Goal: Transaction & Acquisition: Purchase product/service

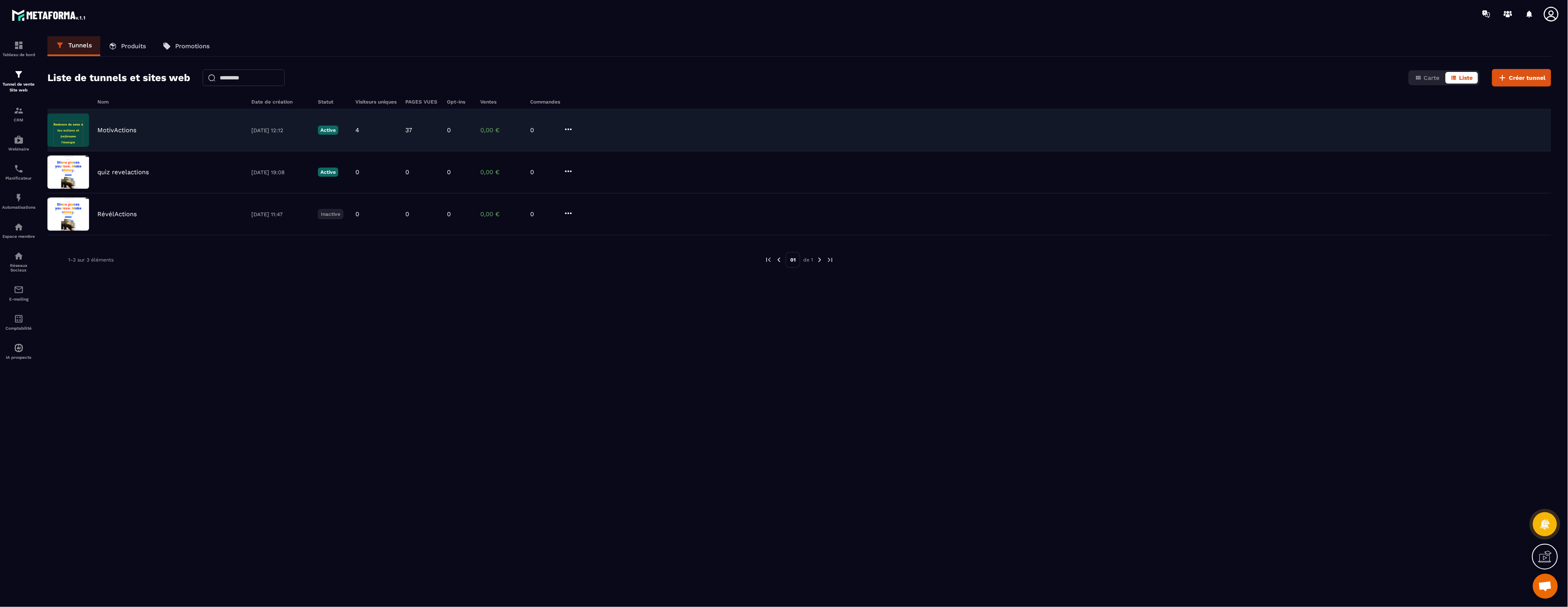
click at [202, 131] on div "MotivActions" at bounding box center [170, 130] width 145 height 7
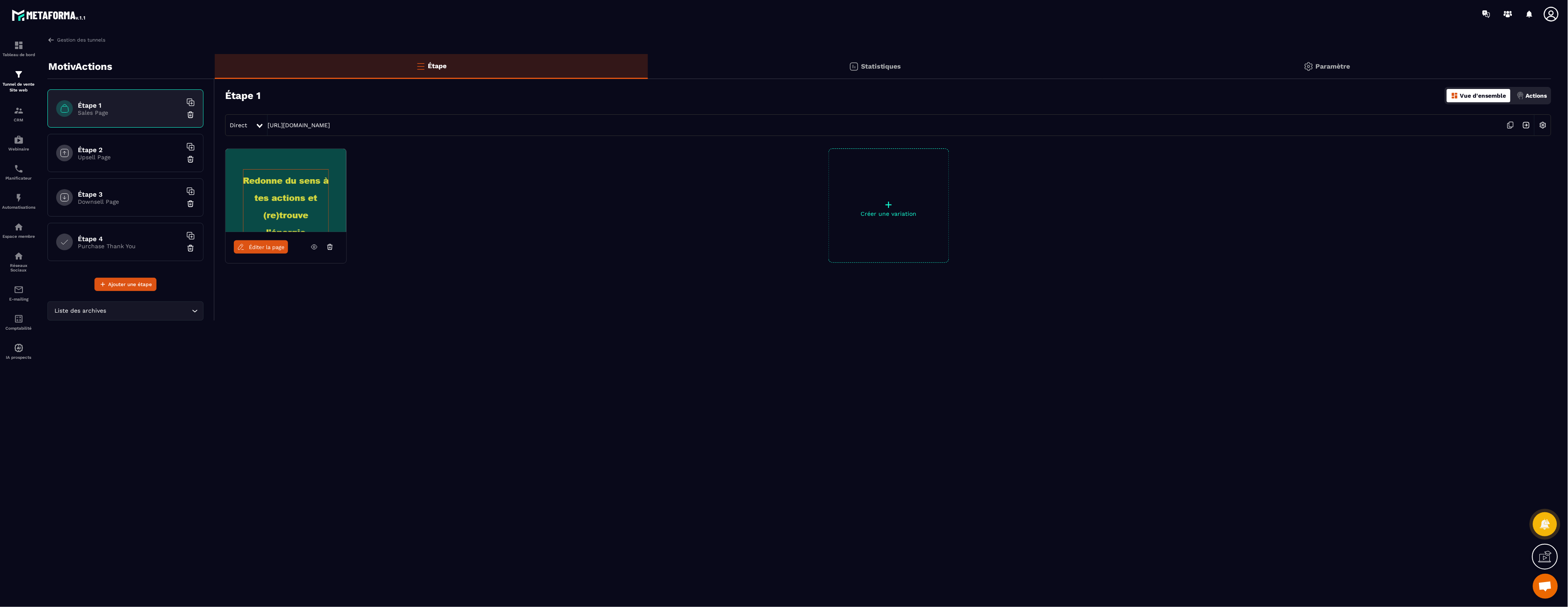
click at [315, 249] on icon at bounding box center [314, 247] width 7 height 7
click at [116, 195] on h6 "Étape 3" at bounding box center [130, 194] width 104 height 8
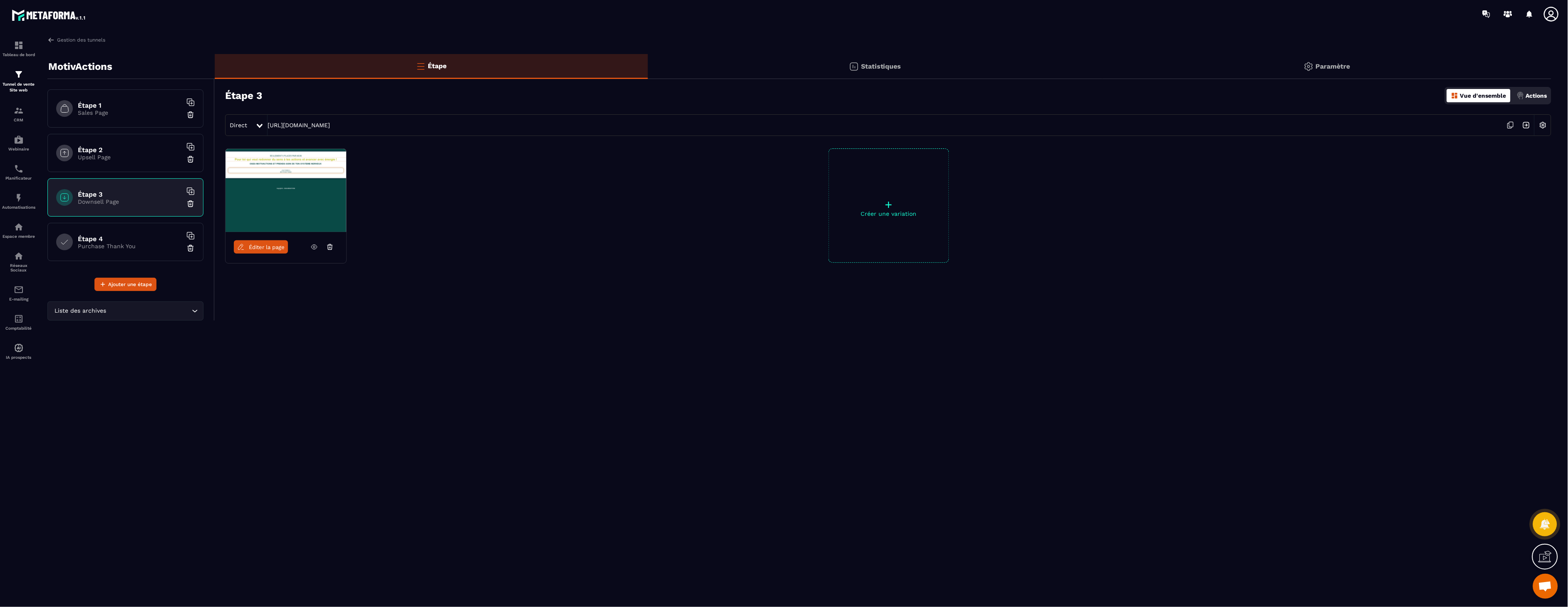
click at [276, 244] on span "Éditer la page" at bounding box center [267, 247] width 36 height 6
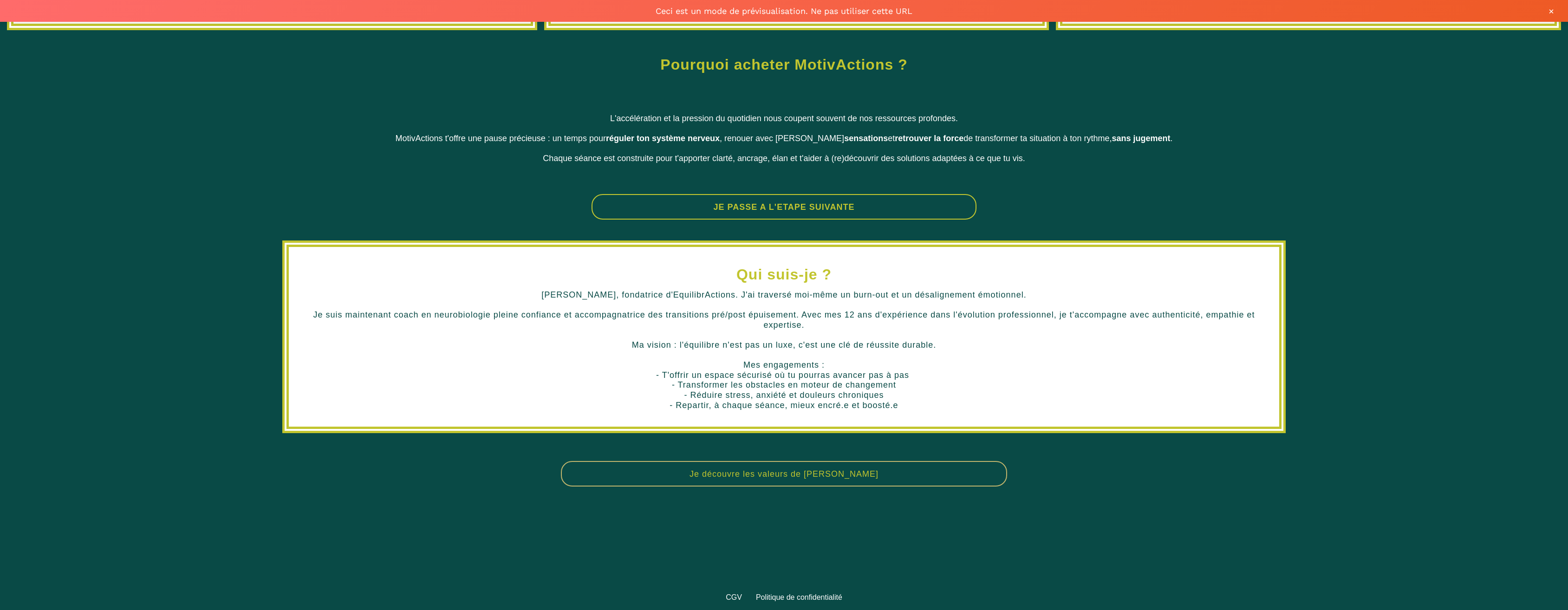
scroll to position [418, 0]
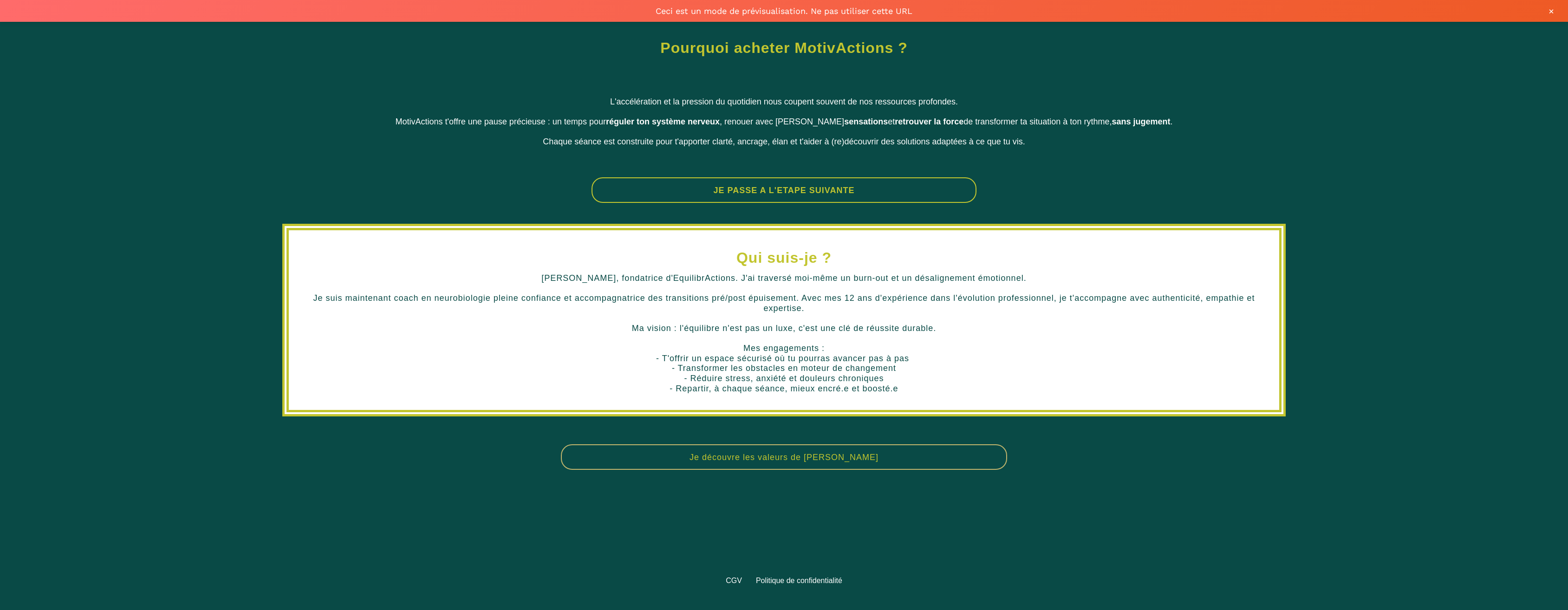
click at [731, 193] on button "JE PASSE A L'ETAPE SUIVANTE" at bounding box center [784, 190] width 385 height 26
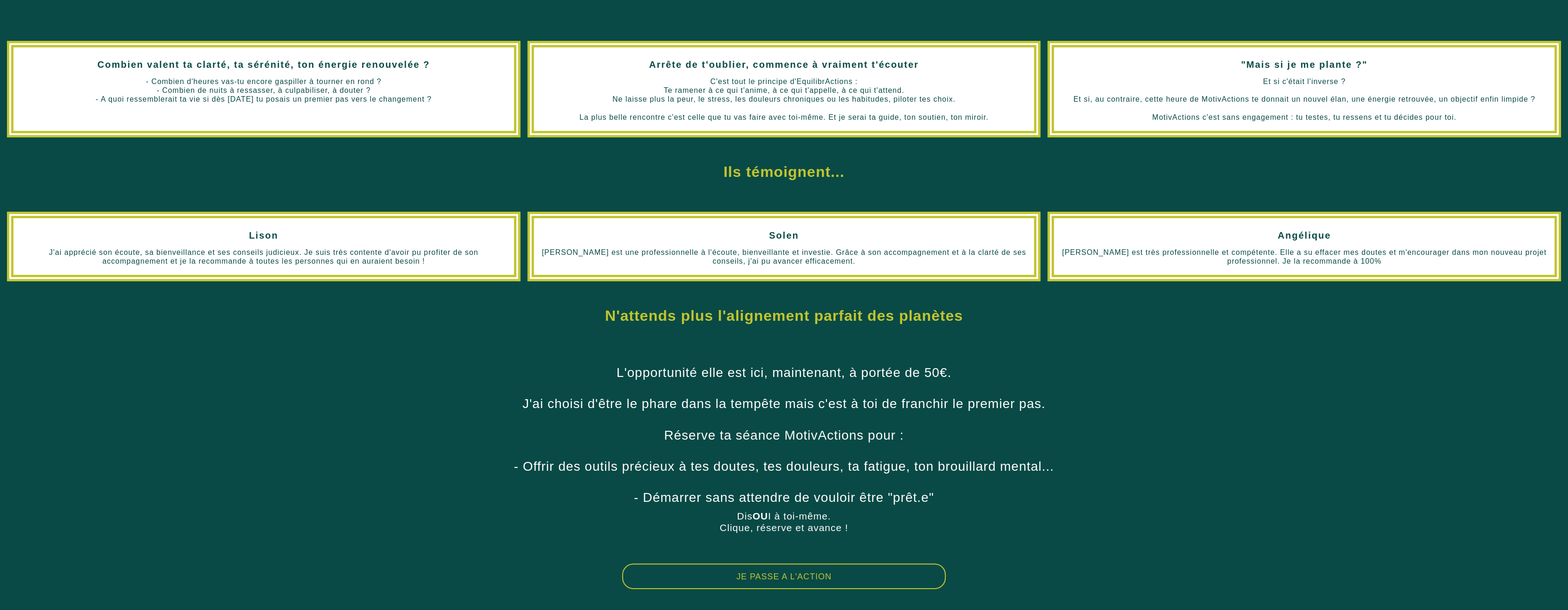
scroll to position [287, 0]
click at [756, 577] on button "JE PASSE A L'ACTION" at bounding box center [784, 577] width 324 height 26
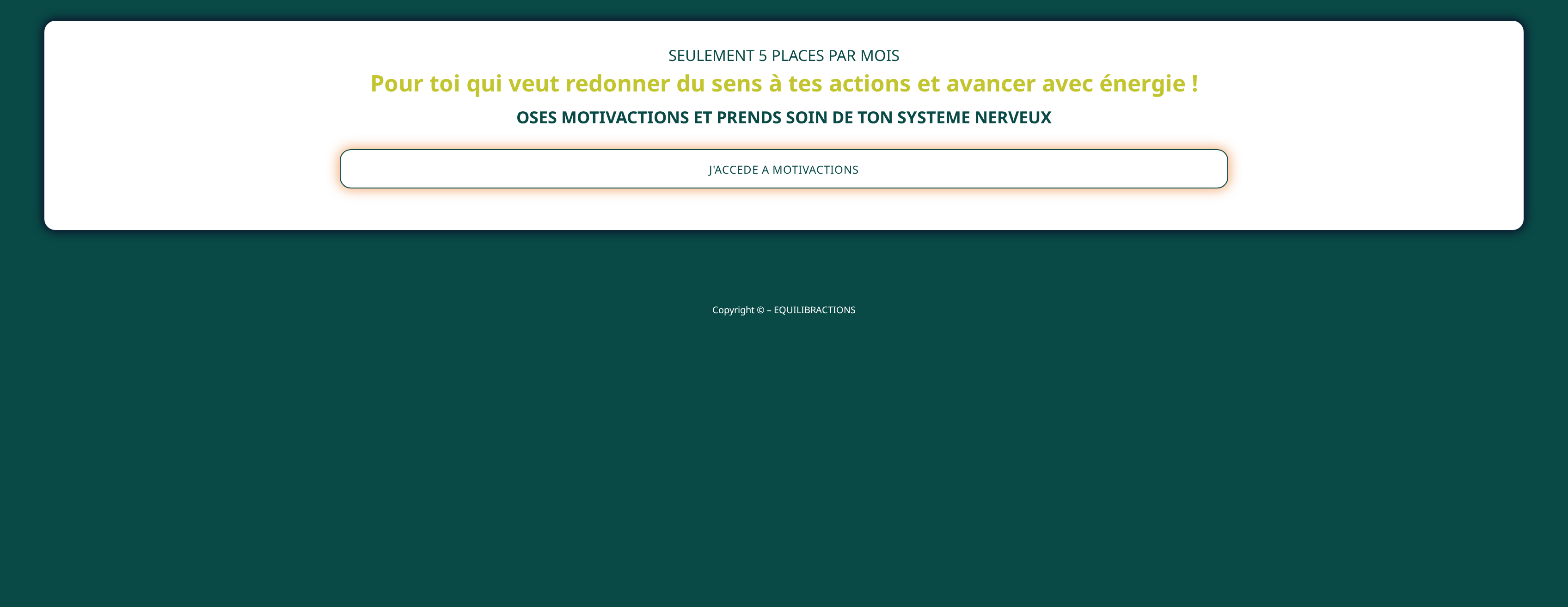
click at [754, 174] on button "J'ACCEDE A MOTIVACTIONS" at bounding box center [784, 169] width 889 height 39
click at [819, 173] on button "J'ACCEDE A MOTIVACTIONS" at bounding box center [784, 169] width 889 height 39
